Goal: Find specific page/section: Find specific page/section

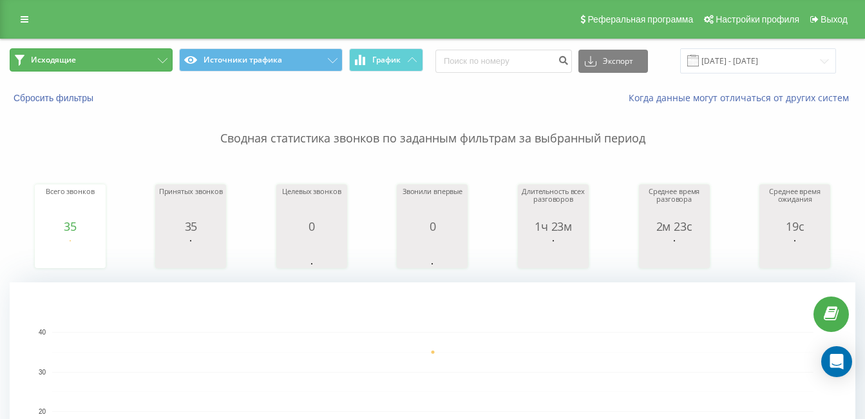
click at [127, 70] on button "Исходящие" at bounding box center [91, 59] width 163 height 23
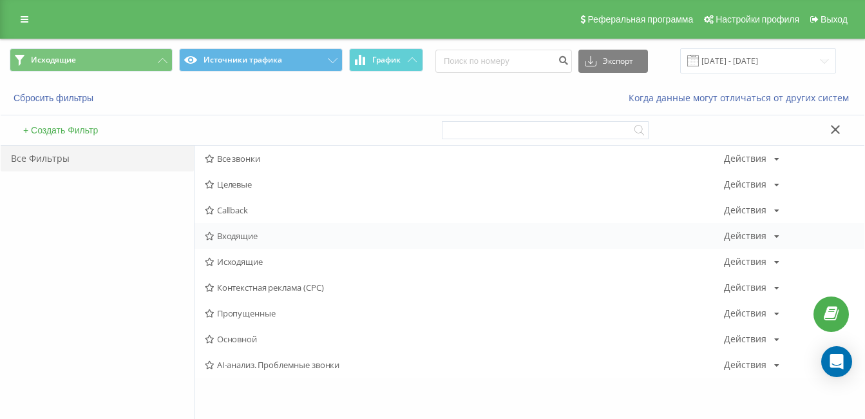
click at [229, 236] on span "Входящие" at bounding box center [464, 235] width 519 height 9
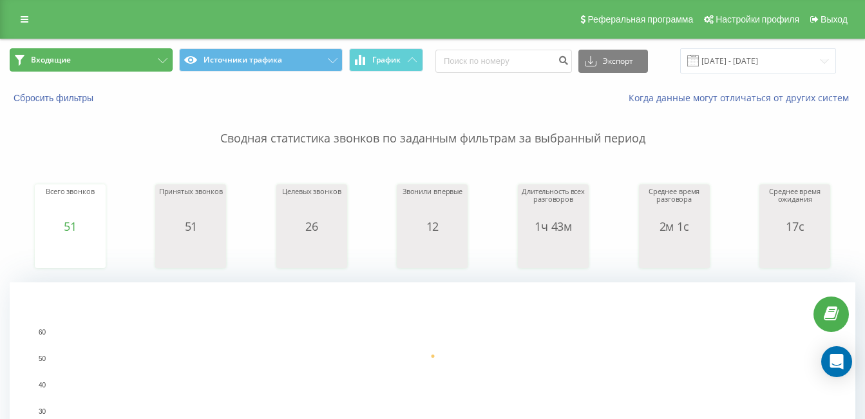
click at [76, 63] on button "Входящие" at bounding box center [91, 59] width 163 height 23
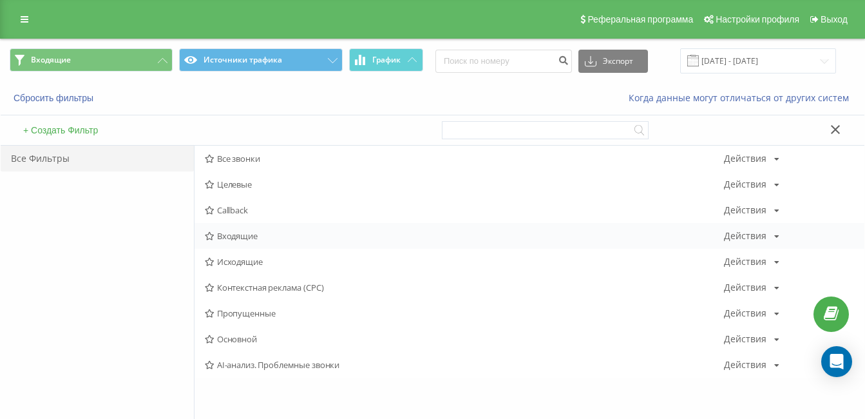
click at [234, 244] on div "Входящие Действия Редактировать Копировать Удалить По умолчанию Поделиться" at bounding box center [529, 236] width 670 height 26
click at [237, 259] on span "Исходящие" at bounding box center [464, 261] width 519 height 9
